Goal: Navigation & Orientation: Find specific page/section

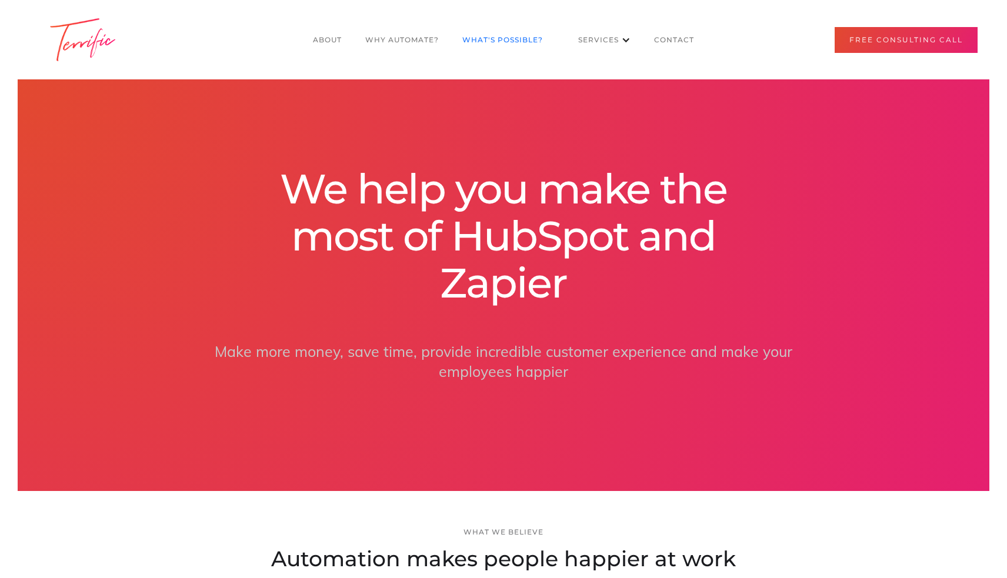
click at [507, 36] on link "What's POssible?" at bounding box center [503, 40] width 104 height 22
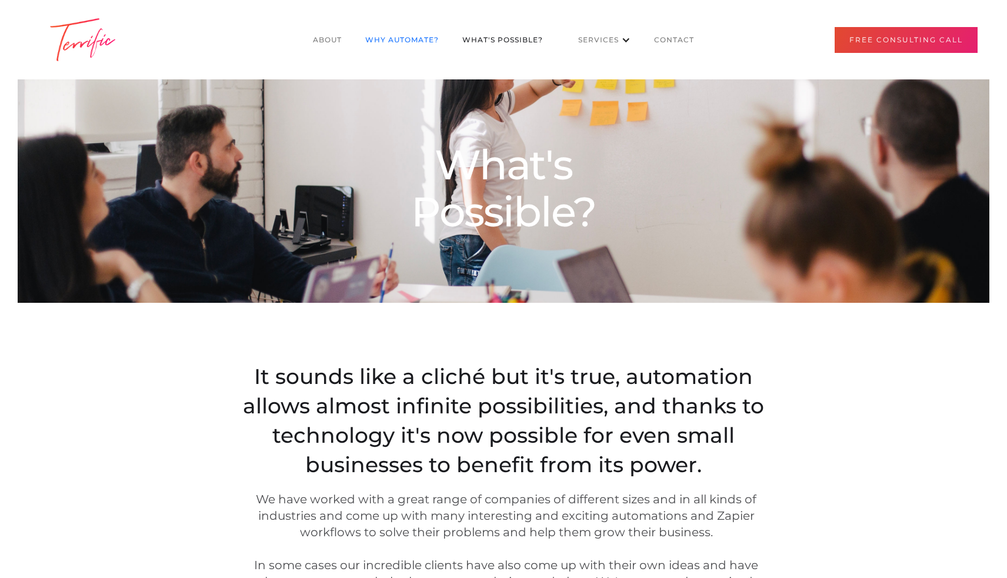
click at [436, 38] on link "Why Automate?" at bounding box center [402, 40] width 97 height 22
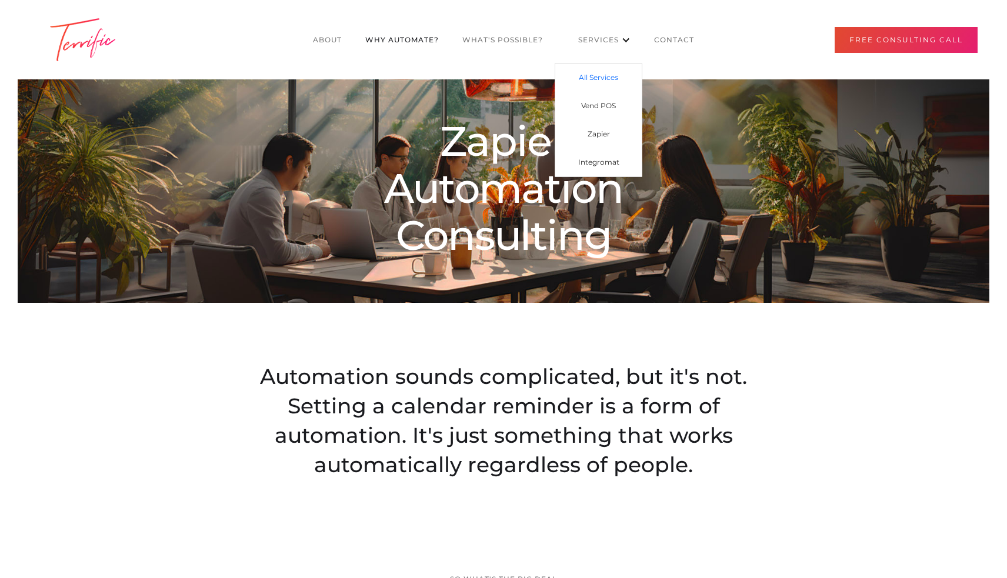
click at [601, 85] on link "All Services" at bounding box center [598, 78] width 86 height 28
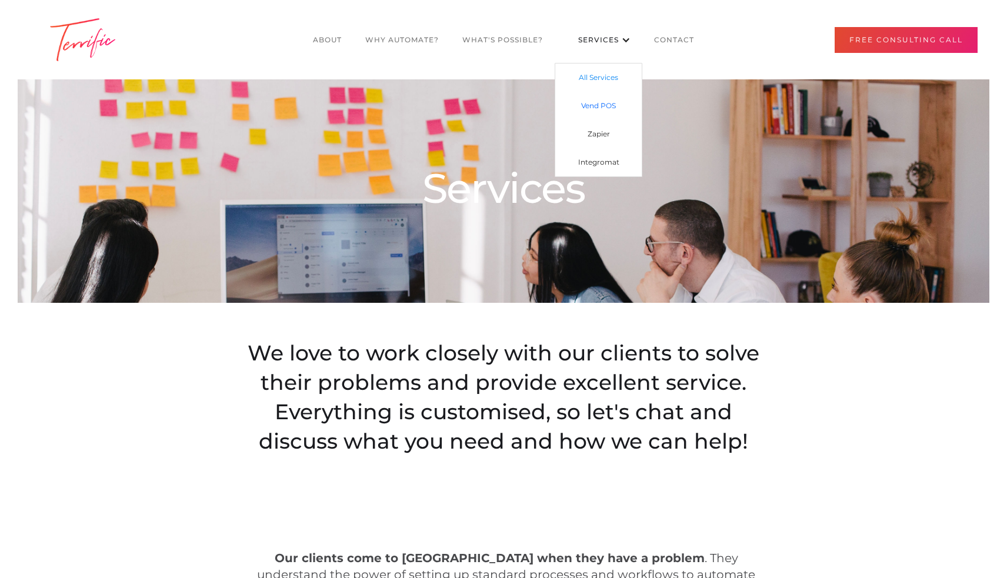
click at [599, 111] on link "Vend POS" at bounding box center [598, 106] width 86 height 28
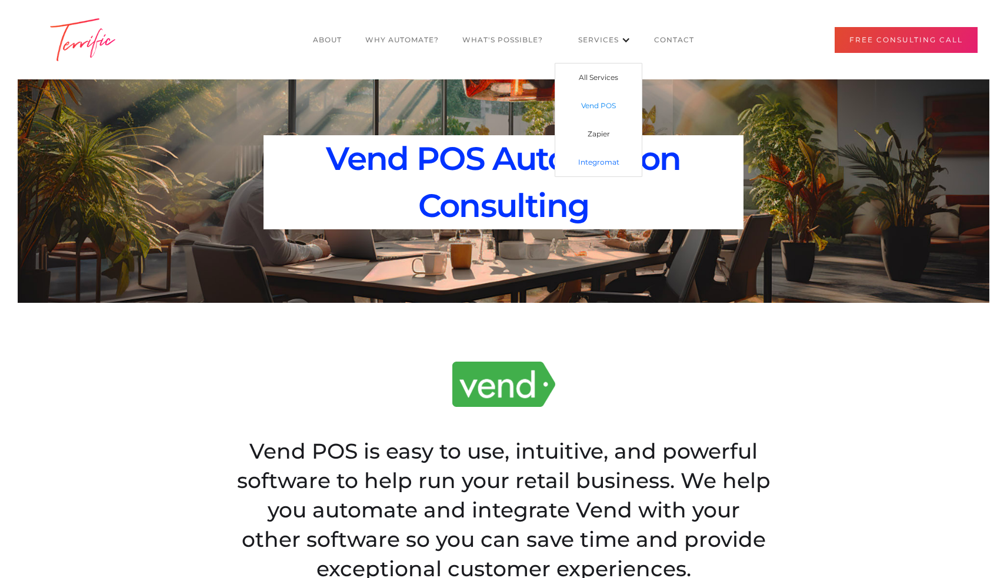
click at [614, 166] on link "Integromat" at bounding box center [598, 162] width 86 height 28
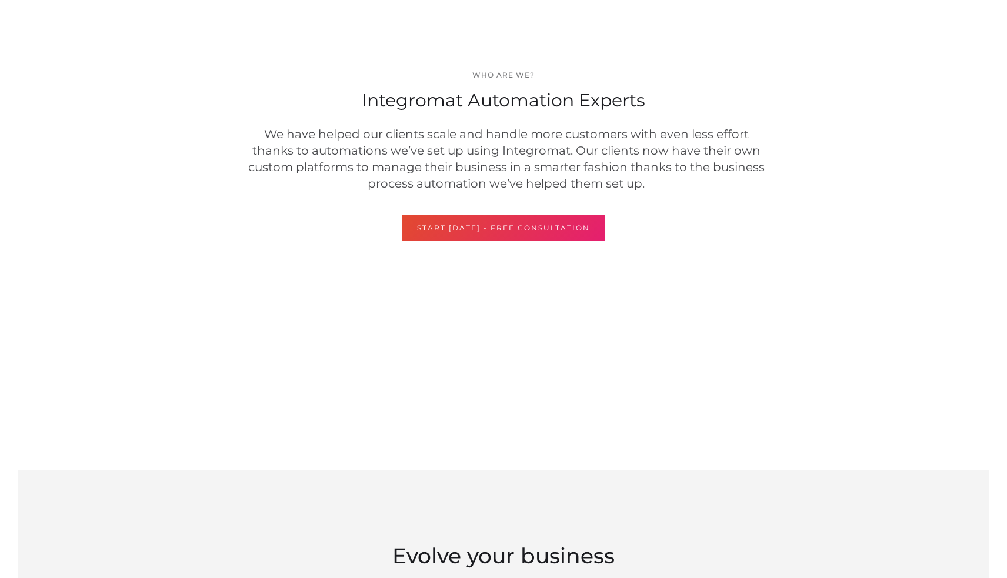
scroll to position [1907, 0]
